Goal: Task Accomplishment & Management: Use online tool/utility

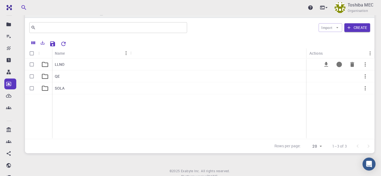
click at [66, 64] on div "LLNO" at bounding box center [91, 65] width 78 height 12
click at [62, 88] on div "NVT" at bounding box center [91, 88] width 78 height 12
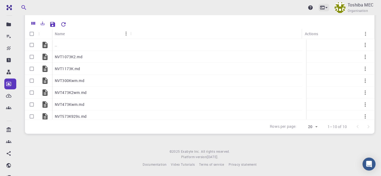
click at [324, 9] on icon at bounding box center [326, 7] width 5 height 5
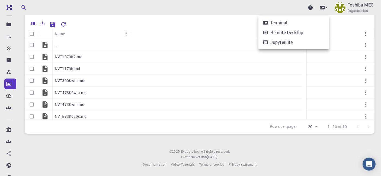
click at [208, 2] on div at bounding box center [190, 88] width 381 height 176
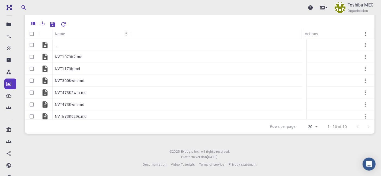
click at [311, 34] on div "Actions" at bounding box center [311, 33] width 13 height 11
click at [366, 32] on icon "Menu" at bounding box center [366, 34] width 6 height 6
click at [280, 20] on div at bounding box center [220, 23] width 302 height 9
click at [324, 7] on icon at bounding box center [326, 7] width 5 height 5
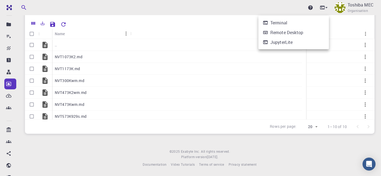
click at [196, 12] on div at bounding box center [190, 88] width 381 height 176
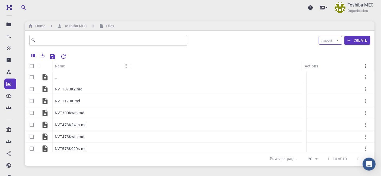
click at [336, 41] on icon "button" at bounding box center [337, 40] width 5 height 5
click at [330, 51] on div at bounding box center [328, 51] width 10 height 5
drag, startPoint x: 78, startPoint y: 69, endPoint x: 107, endPoint y: 68, distance: 28.5
click at [107, 68] on div "Name" at bounding box center [105, 66] width 5 height 11
click at [336, 41] on icon "button" at bounding box center [337, 40] width 5 height 5
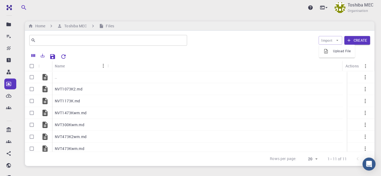
click at [336, 48] on li "Upload File" at bounding box center [337, 51] width 36 height 9
drag, startPoint x: 79, startPoint y: 67, endPoint x: 123, endPoint y: 72, distance: 45.0
click at [123, 72] on div "Name Actions .. NVT1073K2.md NVT1173K.md NVT1373K2wm.md NVT1373Kwm.md NVT1473Kw…" at bounding box center [200, 106] width 350 height 91
click at [338, 42] on icon "button" at bounding box center [337, 40] width 5 height 5
click at [334, 51] on span "Upload File" at bounding box center [342, 51] width 18 height 5
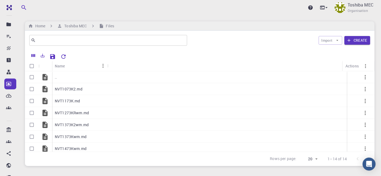
drag, startPoint x: 78, startPoint y: 65, endPoint x: 106, endPoint y: 66, distance: 28.2
click at [106, 66] on div "Name" at bounding box center [107, 66] width 5 height 11
click at [337, 41] on icon "button" at bounding box center [337, 40] width 5 height 5
click at [338, 49] on span "Upload File" at bounding box center [342, 51] width 18 height 5
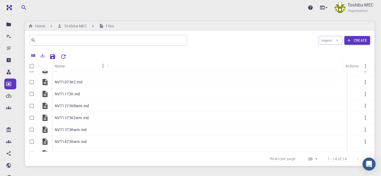
scroll to position [6, 0]
click at [339, 41] on icon "button" at bounding box center [337, 40] width 5 height 5
click at [336, 49] on span "Upload File" at bounding box center [342, 51] width 18 height 5
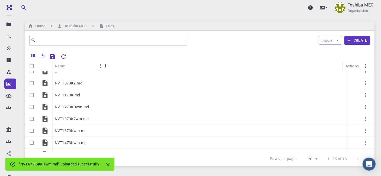
drag, startPoint x: 81, startPoint y: 69, endPoint x: 104, endPoint y: 68, distance: 23.6
click at [104, 68] on div "Name" at bounding box center [105, 66] width 5 height 11
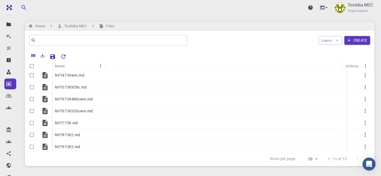
scroll to position [110, 0]
click at [355, 11] on span "Organisation" at bounding box center [358, 10] width 20 height 5
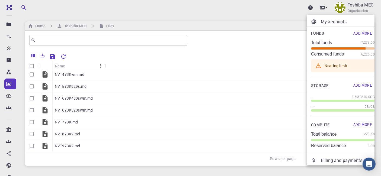
click at [224, 2] on div at bounding box center [190, 88] width 381 height 176
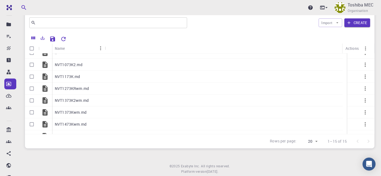
scroll to position [3, 0]
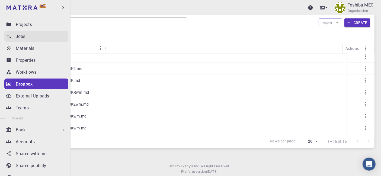
click at [25, 34] on p "Jobs" at bounding box center [21, 36] width 10 height 7
